Goal: Download file/media

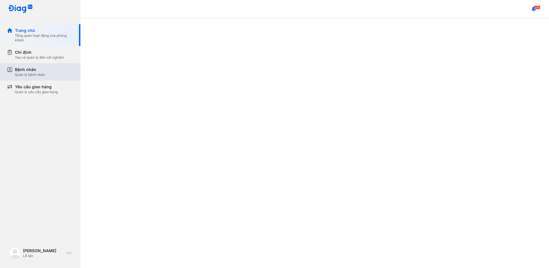
drag, startPoint x: 0, startPoint y: 0, endPoint x: 22, endPoint y: 72, distance: 75.8
click at [22, 72] on div "Quản lý bệnh nhân" at bounding box center [30, 74] width 30 height 5
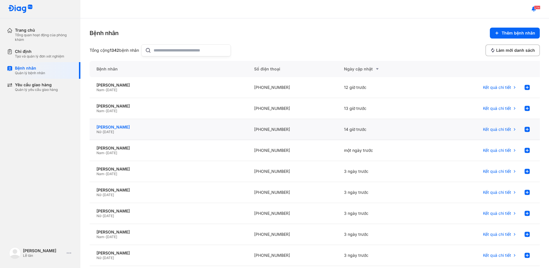
click at [202, 127] on div "[PERSON_NAME]" at bounding box center [169, 126] width 144 height 5
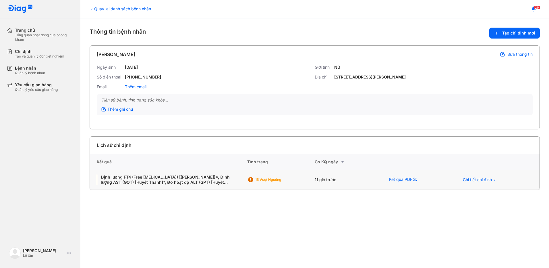
click at [382, 179] on div "11 giờ trước" at bounding box center [417, 180] width 70 height 20
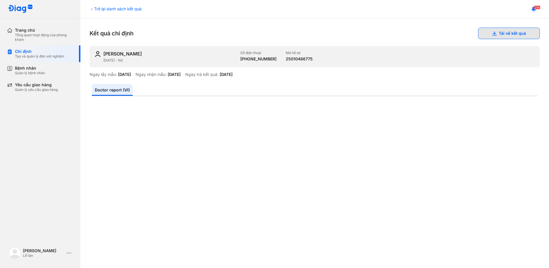
click at [501, 36] on button "Tải về kết quả" at bounding box center [509, 33] width 62 height 11
